Goal: Task Accomplishment & Management: Use online tool/utility

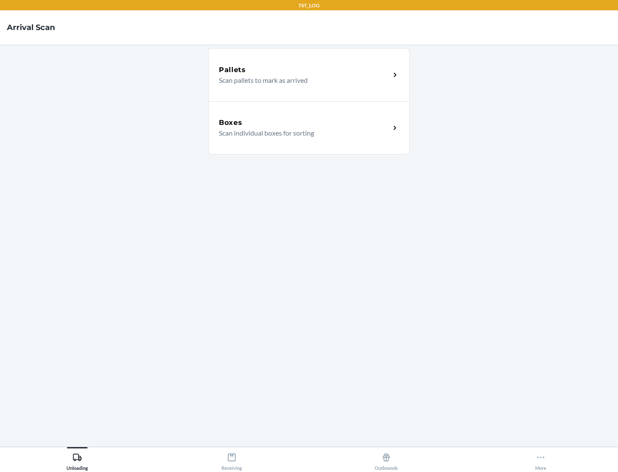
click at [304, 123] on div "Boxes" at bounding box center [304, 123] width 171 height 10
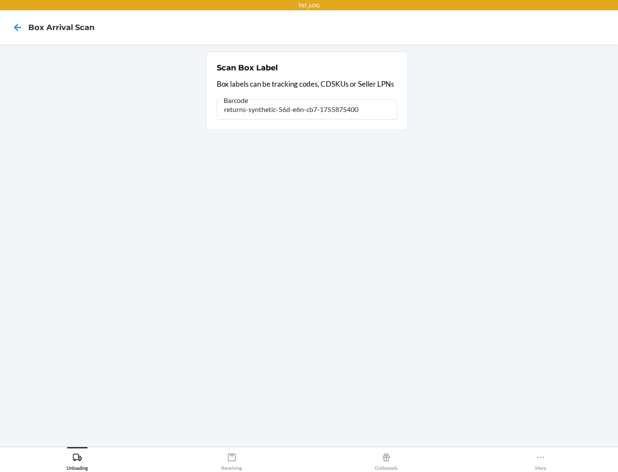
type input "returns-synthetic-56d-e6n-cb7-1755875400"
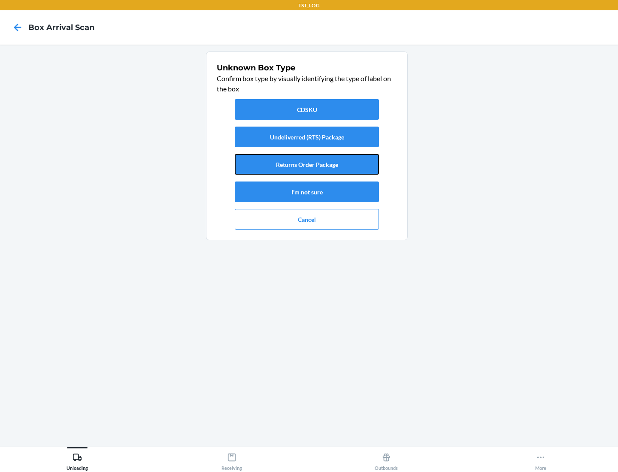
click at [307, 164] on button "Returns Order Package" at bounding box center [307, 164] width 144 height 21
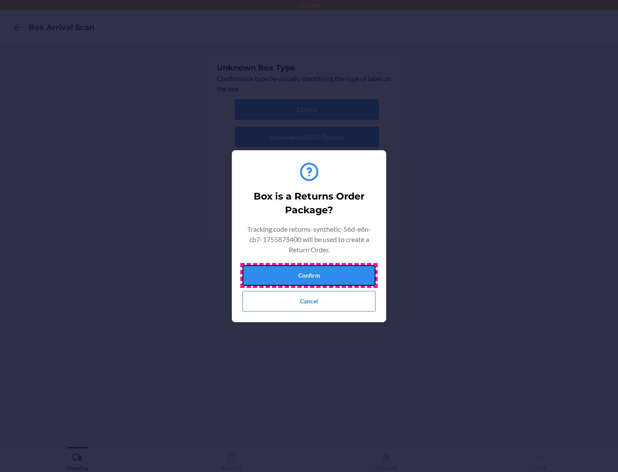
click at [309, 275] on button "Confirm" at bounding box center [309, 275] width 133 height 21
